Goal: Task Accomplishment & Management: Manage account settings

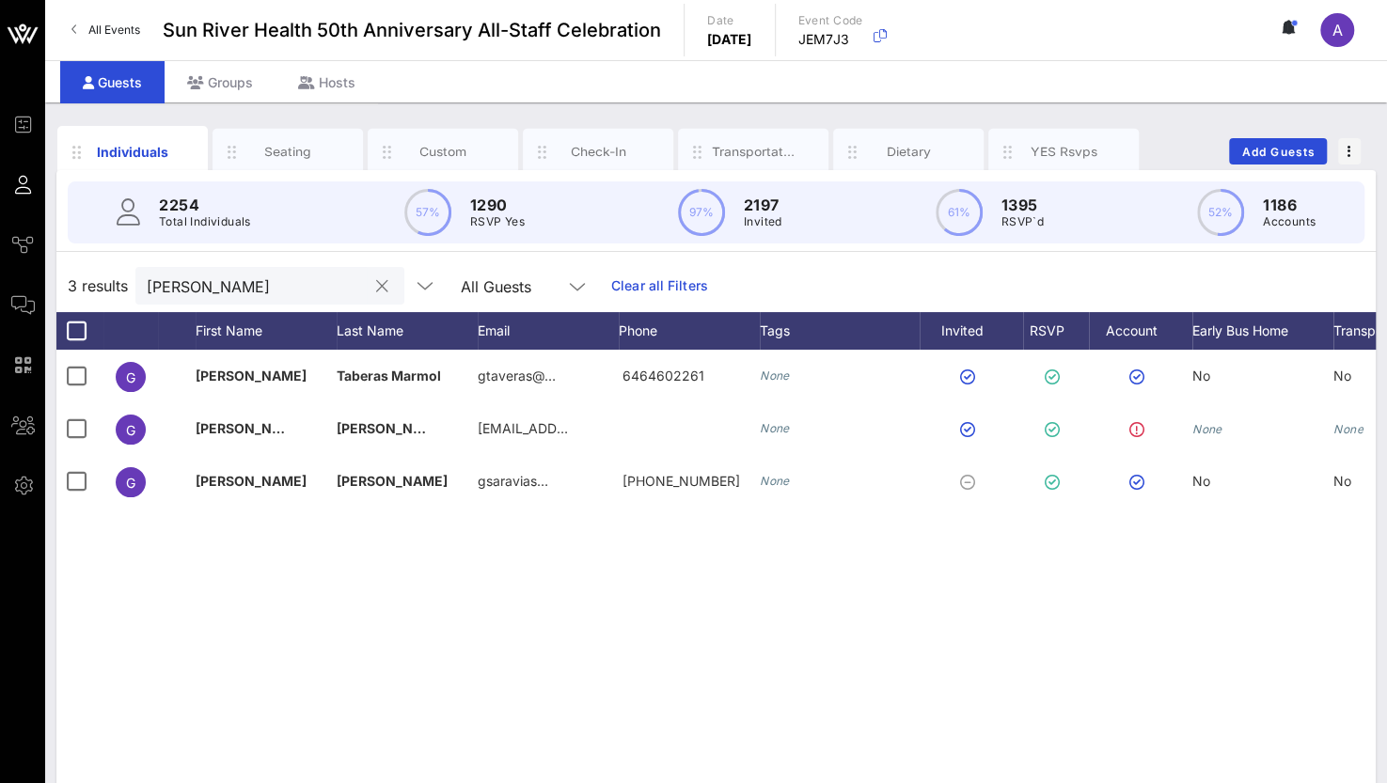
scroll to position [0, 146]
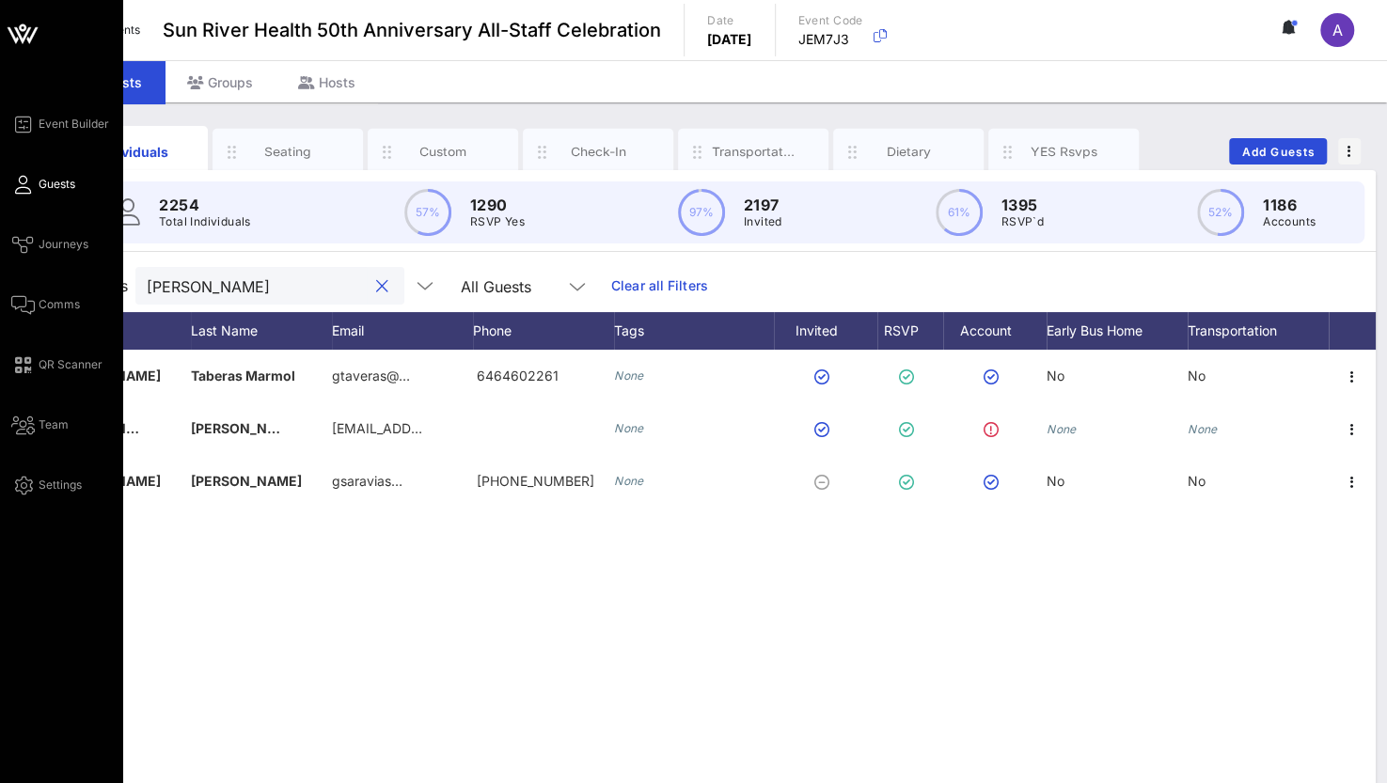
drag, startPoint x: 218, startPoint y: 287, endPoint x: 48, endPoint y: 274, distance: 170.7
click at [48, 273] on div "Event Builder Guests Journeys Comms QR Scanner Team Settings Sun River Health 5…" at bounding box center [693, 466] width 1387 height 933
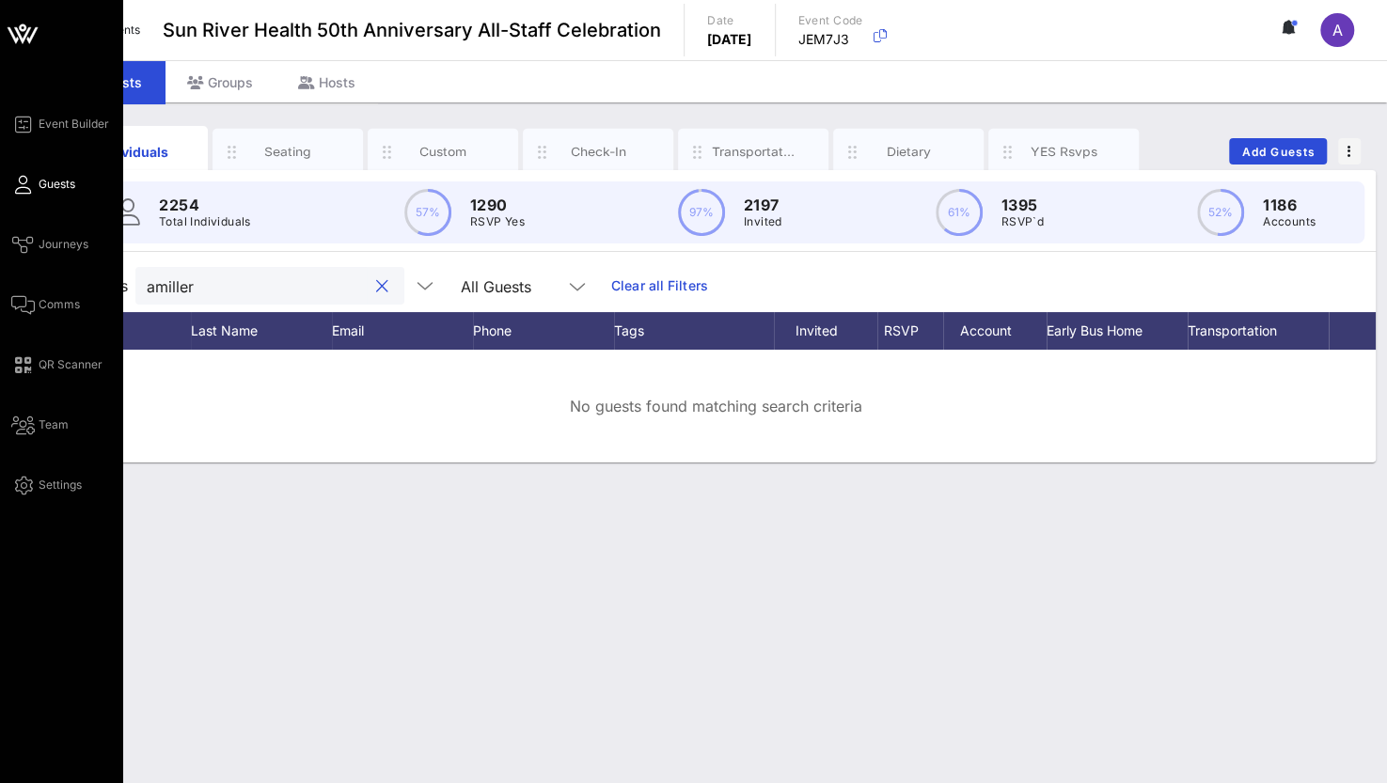
drag, startPoint x: 212, startPoint y: 290, endPoint x: 32, endPoint y: 290, distance: 180.5
click at [32, 290] on div "Event Builder Guests Journeys Comms QR Scanner Team Settings Sun River Health 5…" at bounding box center [693, 391] width 1387 height 783
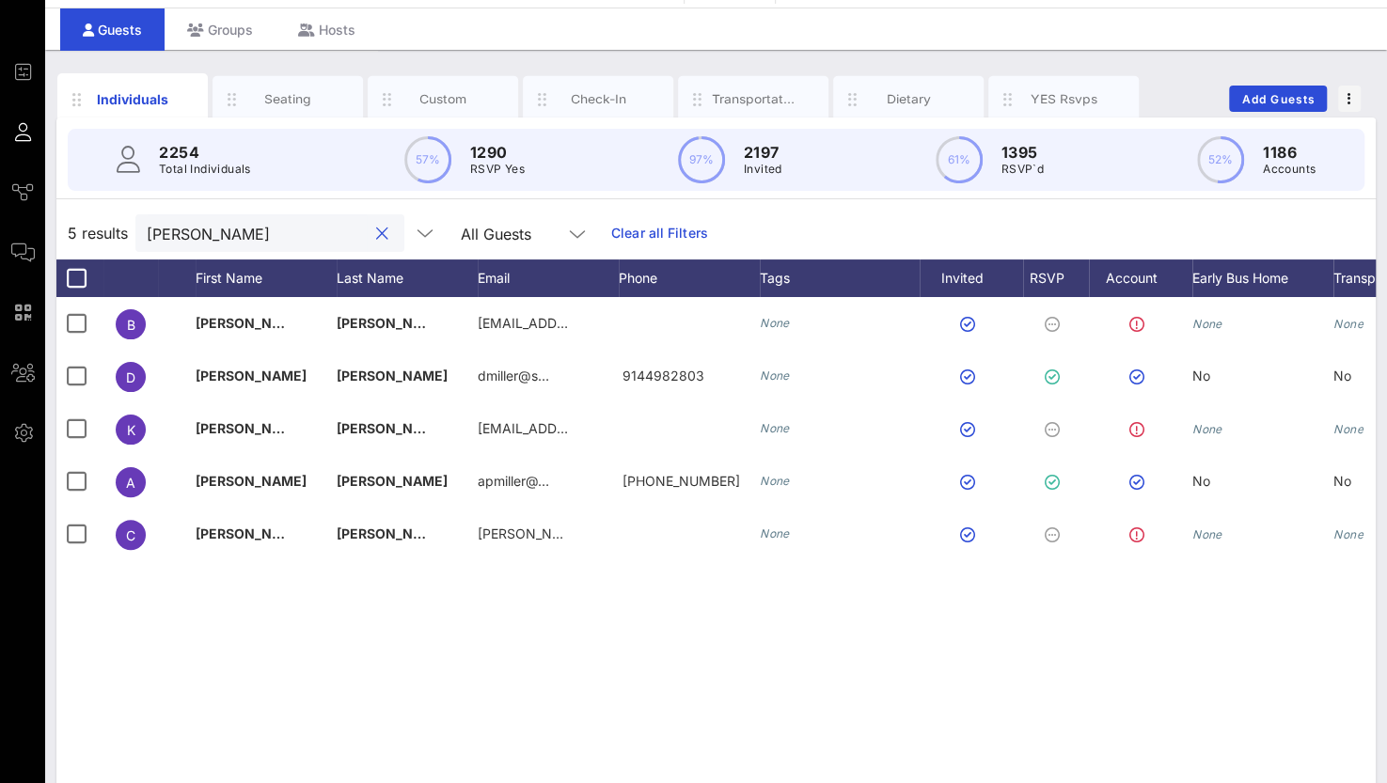
scroll to position [0, 0]
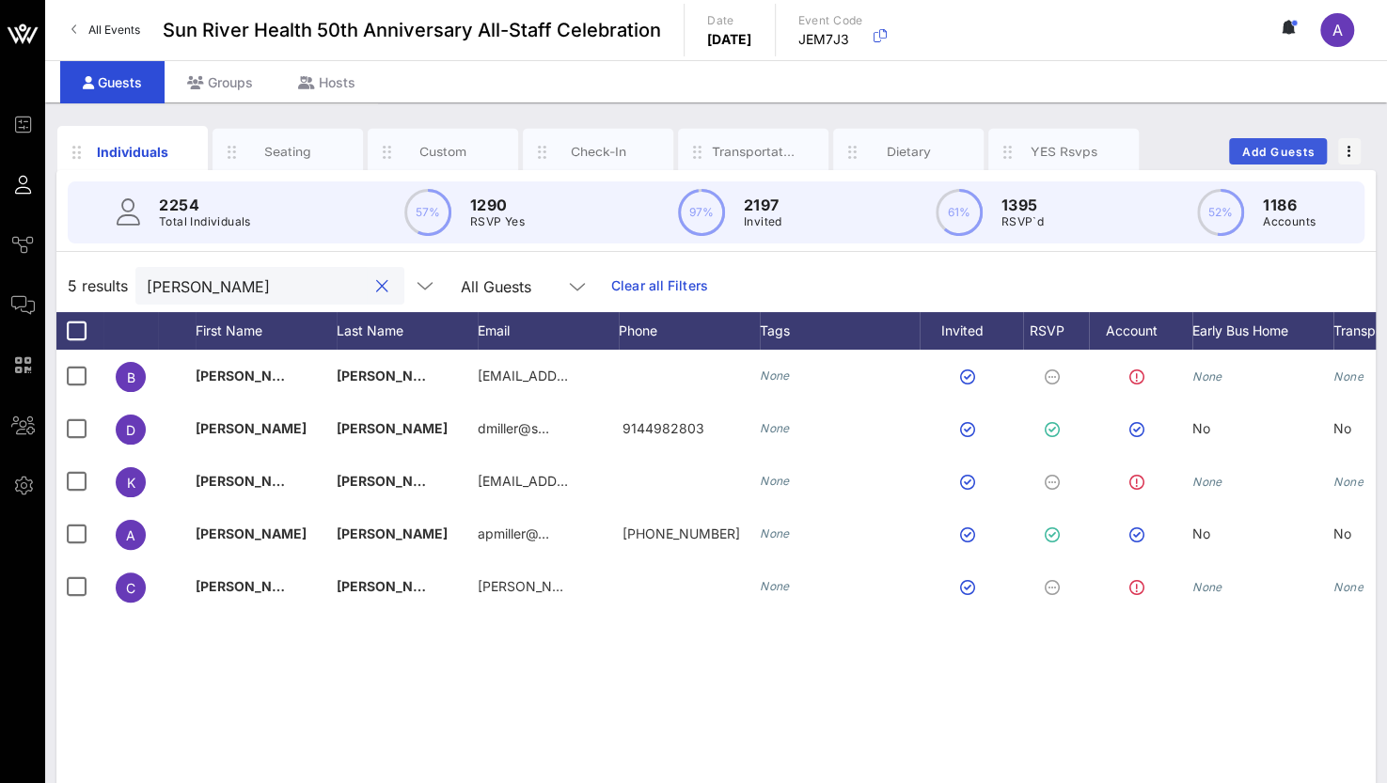
type input "[PERSON_NAME]"
click at [1286, 142] on button "Add Guests" at bounding box center [1278, 151] width 98 height 26
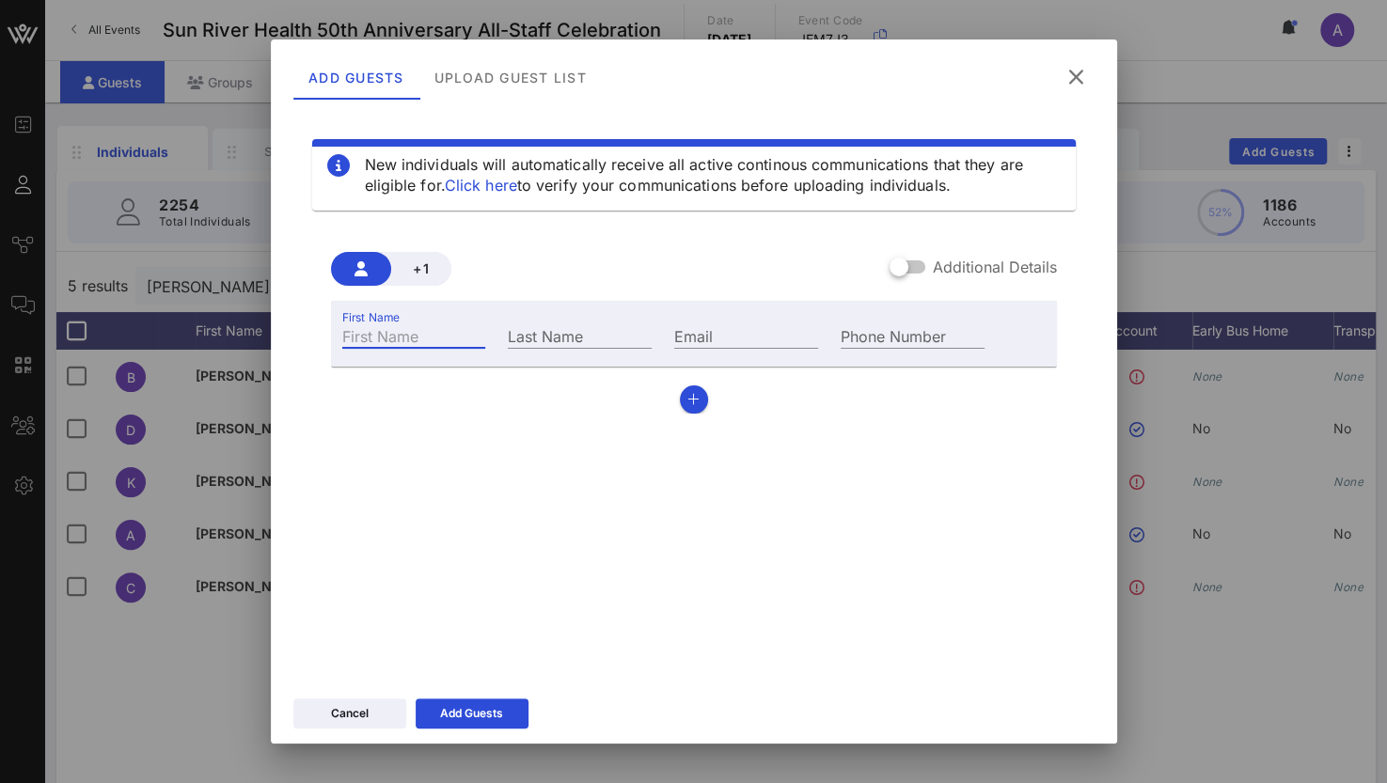
click at [374, 324] on div "First Name" at bounding box center [414, 335] width 144 height 24
type input "[PERSON_NAME]"
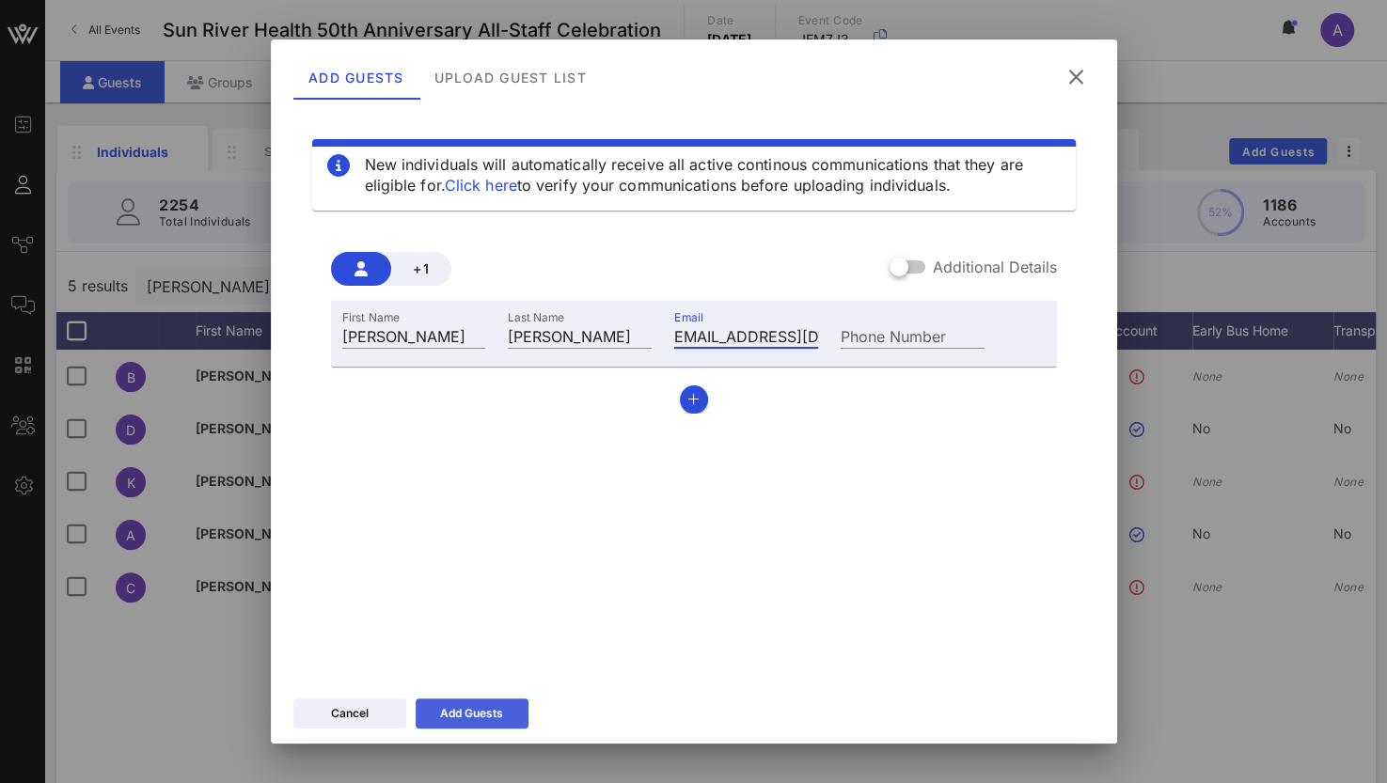
type input "[EMAIL_ADDRESS][DOMAIN_NAME]"
click at [447, 712] on div "Add Guests" at bounding box center [471, 713] width 63 height 19
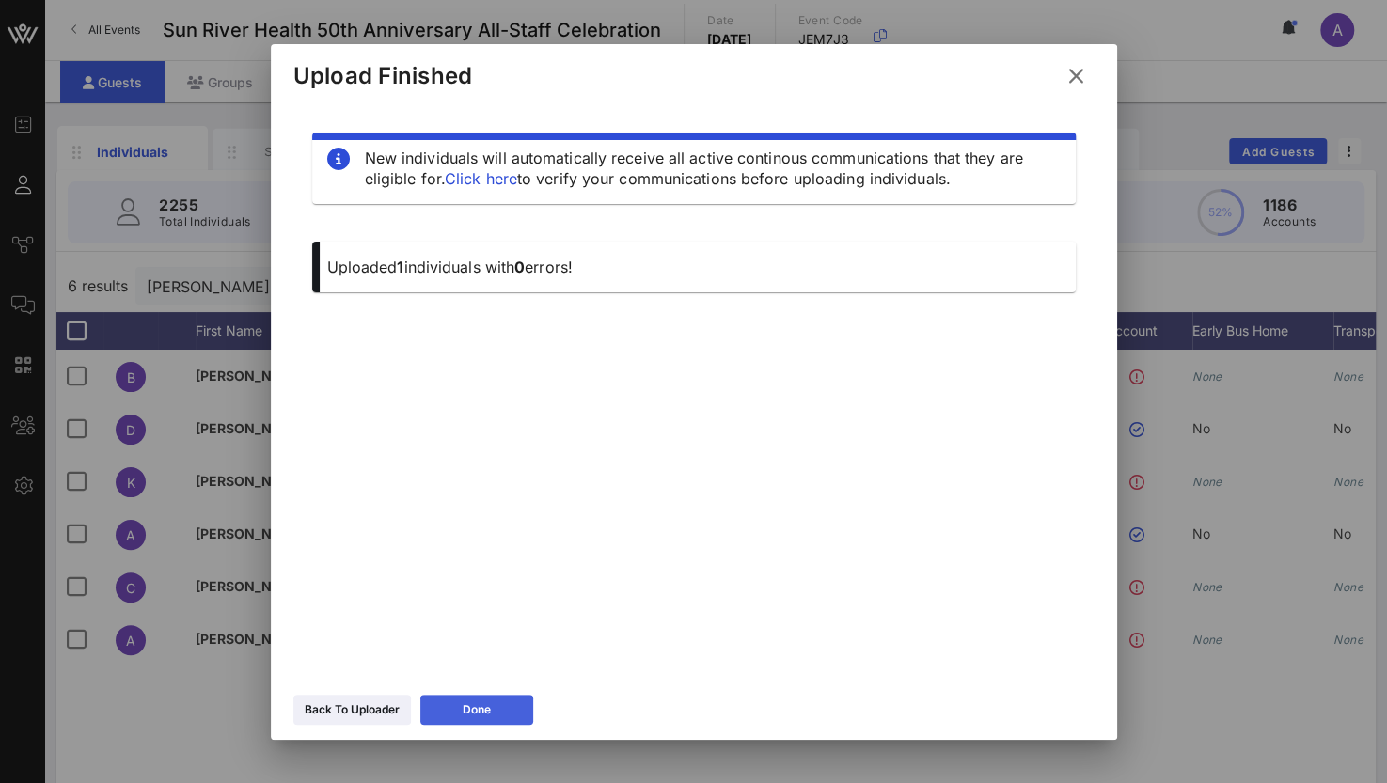
click at [459, 712] on button "Done" at bounding box center [476, 710] width 113 height 30
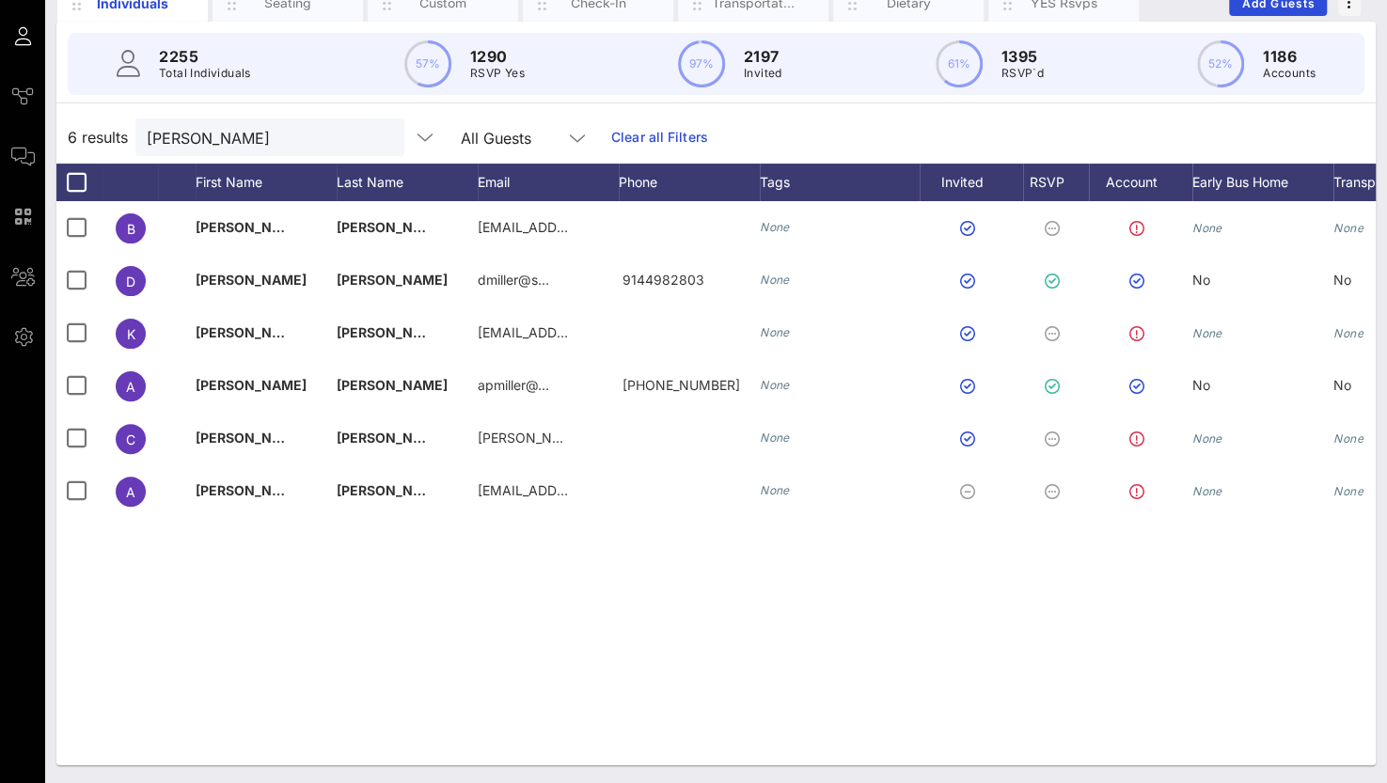
scroll to position [0, 146]
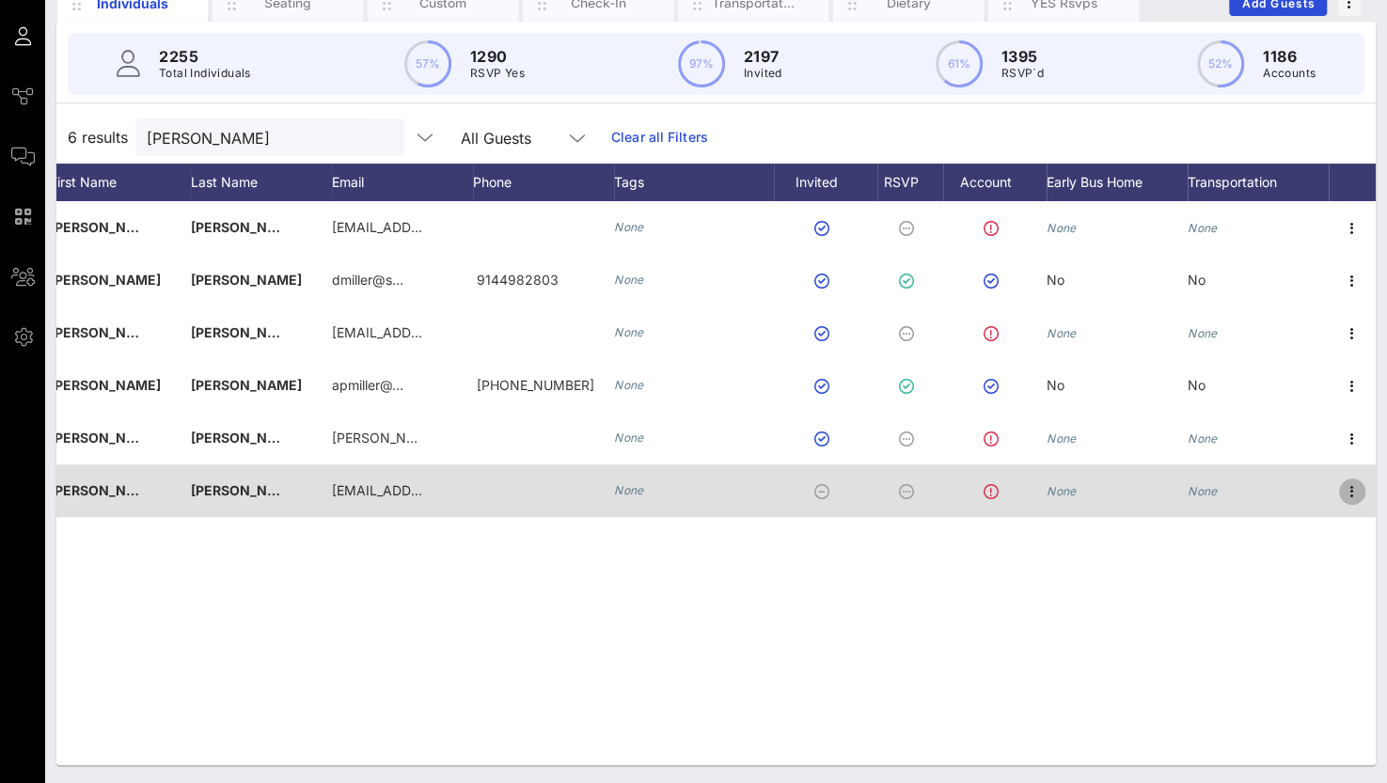
click at [1354, 496] on icon "button" at bounding box center [1352, 491] width 23 height 23
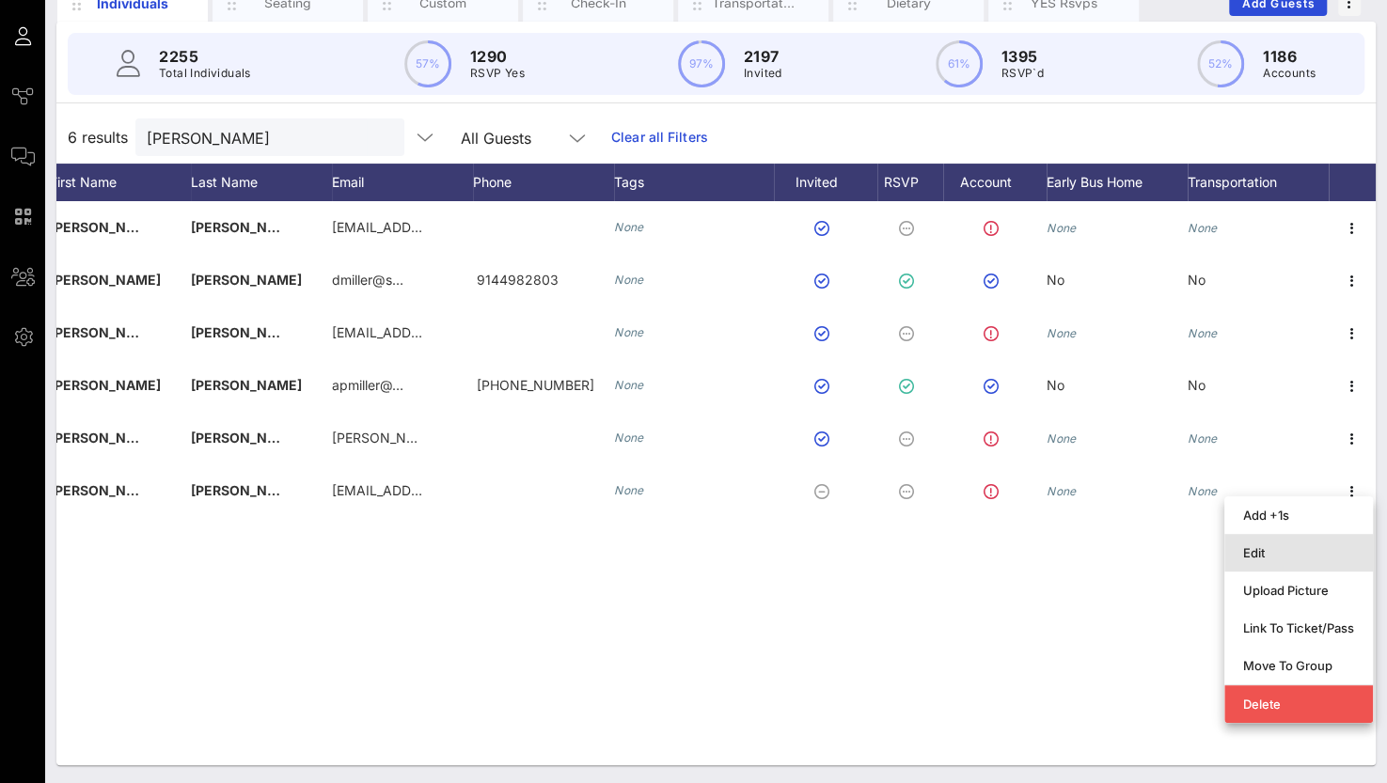
click at [1275, 550] on div "Edit" at bounding box center [1298, 552] width 111 height 15
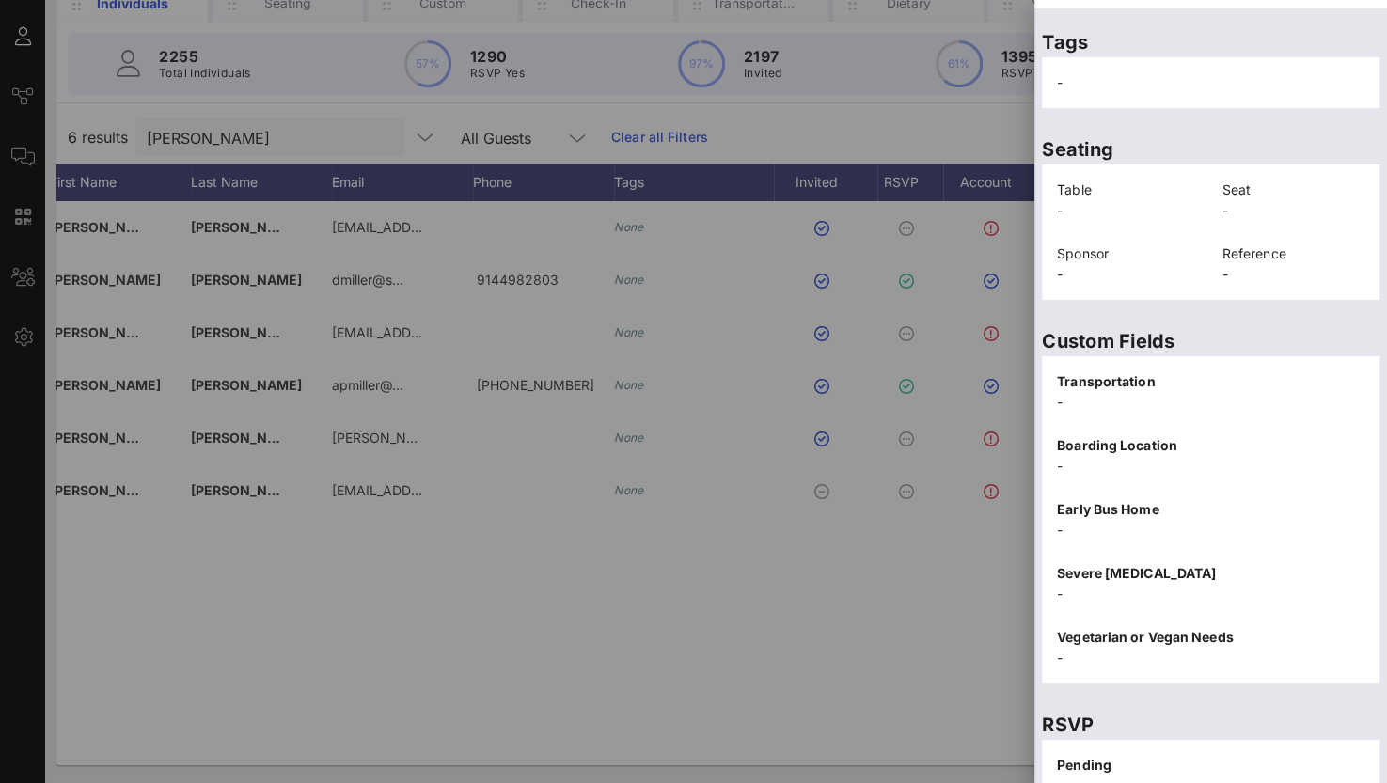
scroll to position [381, 0]
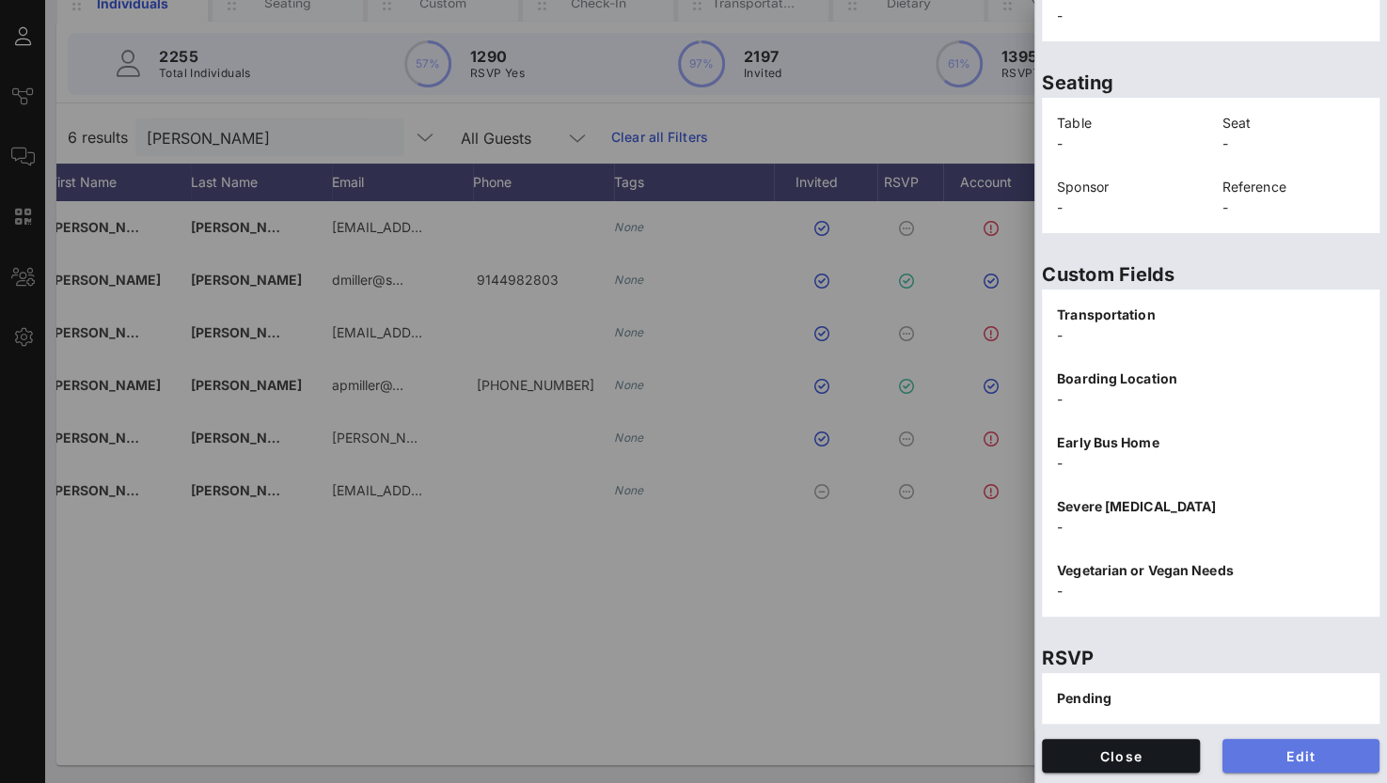
click at [1267, 757] on span "Edit" at bounding box center [1301, 756] width 128 height 16
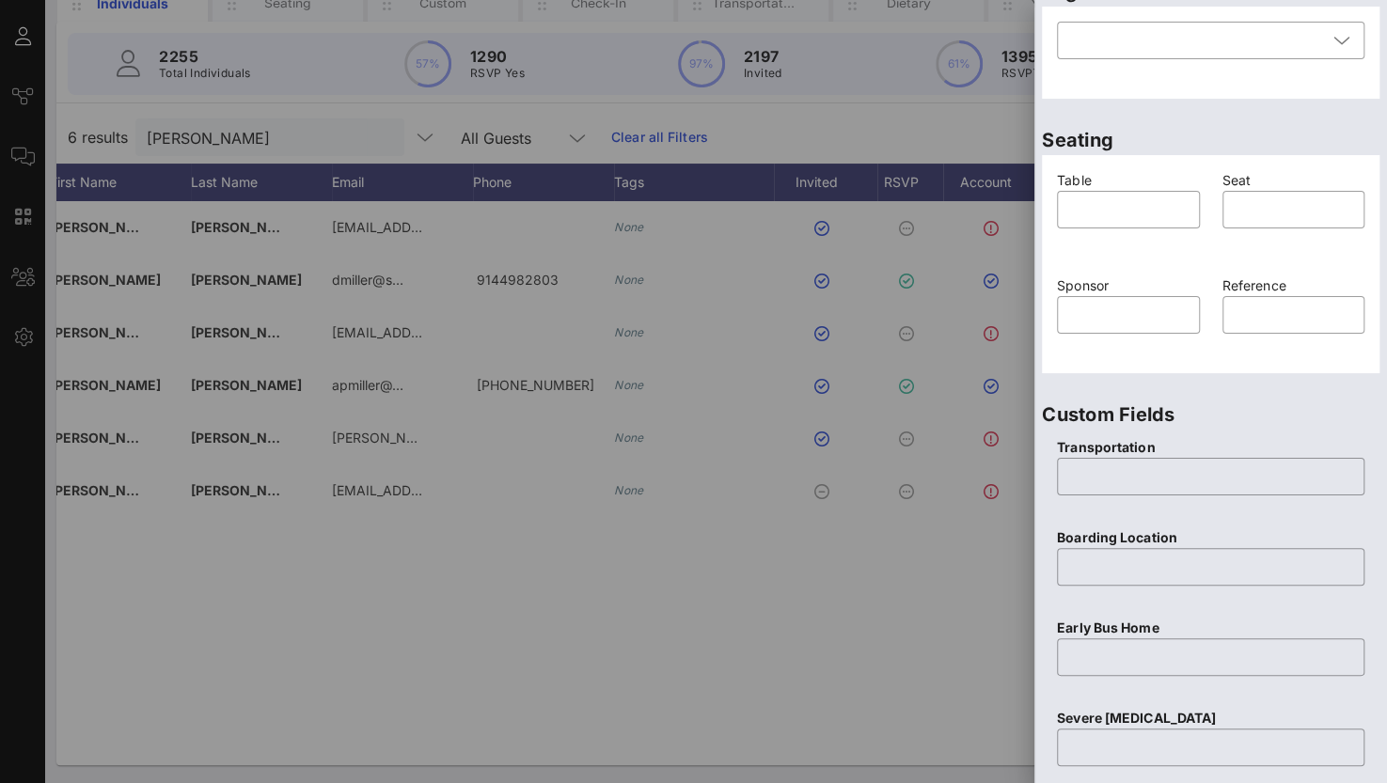
scroll to position [735, 0]
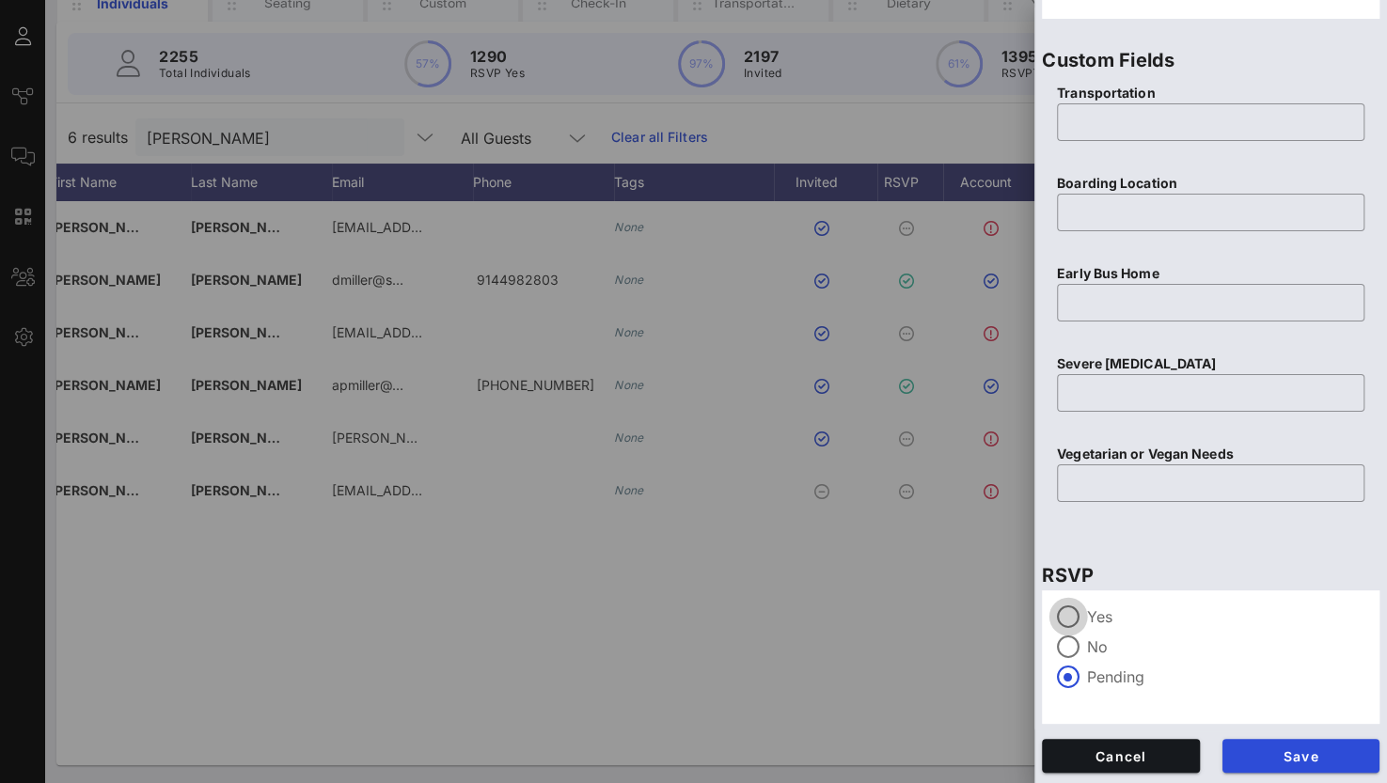
click at [1067, 610] on div at bounding box center [1068, 617] width 32 height 32
click at [1270, 757] on span "Save" at bounding box center [1301, 756] width 128 height 16
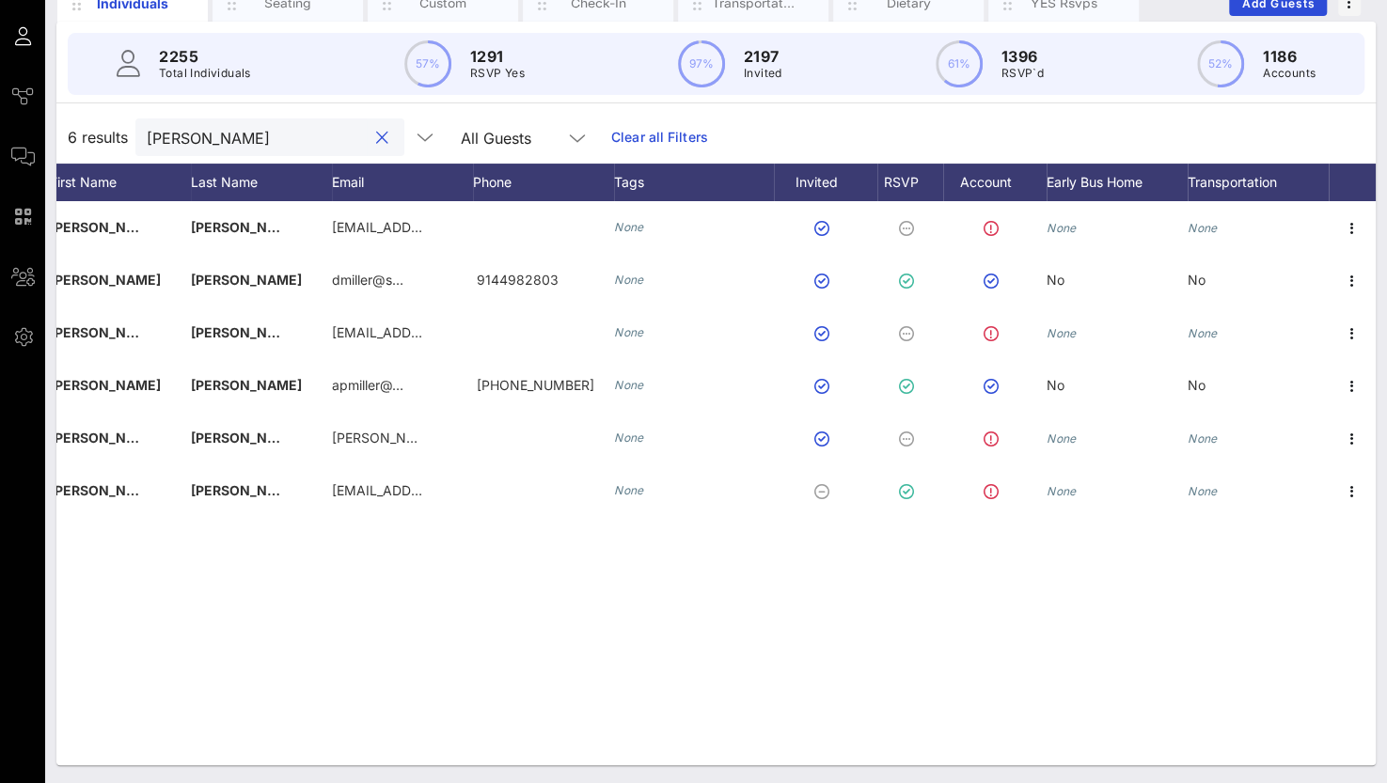
drag, startPoint x: 169, startPoint y: 133, endPoint x: -3, endPoint y: 125, distance: 172.2
click at [0, 125] on html "Event Builder Guests Journeys Comms QR Scanner Team Settings Sun River Health 5…" at bounding box center [693, 242] width 1387 height 783
